Goal: Download file/media

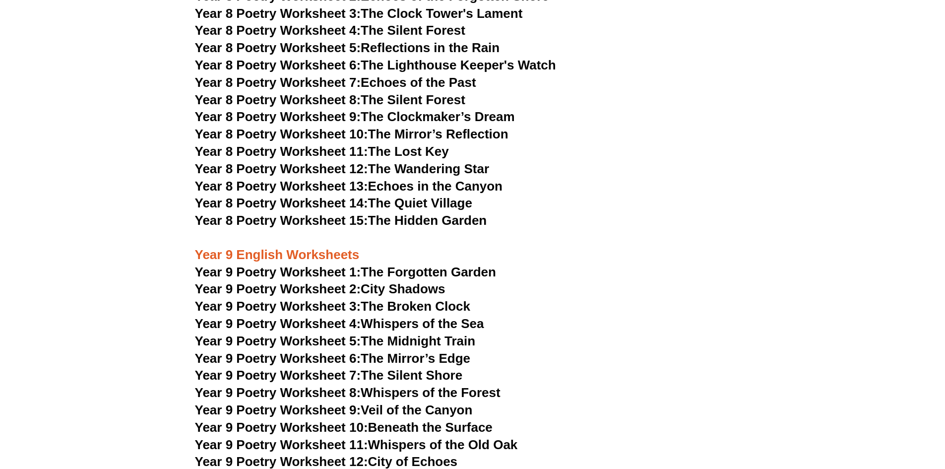
scroll to position [6334, 0]
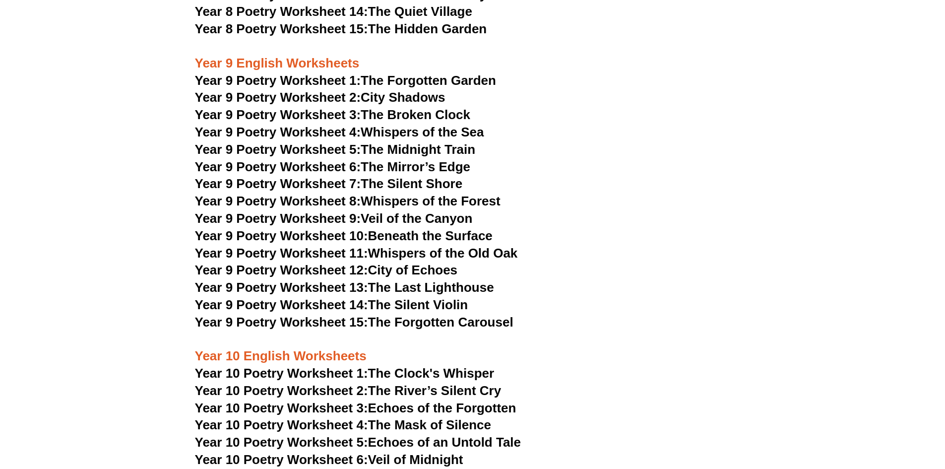
click at [347, 73] on span "Year 9 Poetry Worksheet 1:" at bounding box center [278, 80] width 166 height 15
